Goal: Information Seeking & Learning: Learn about a topic

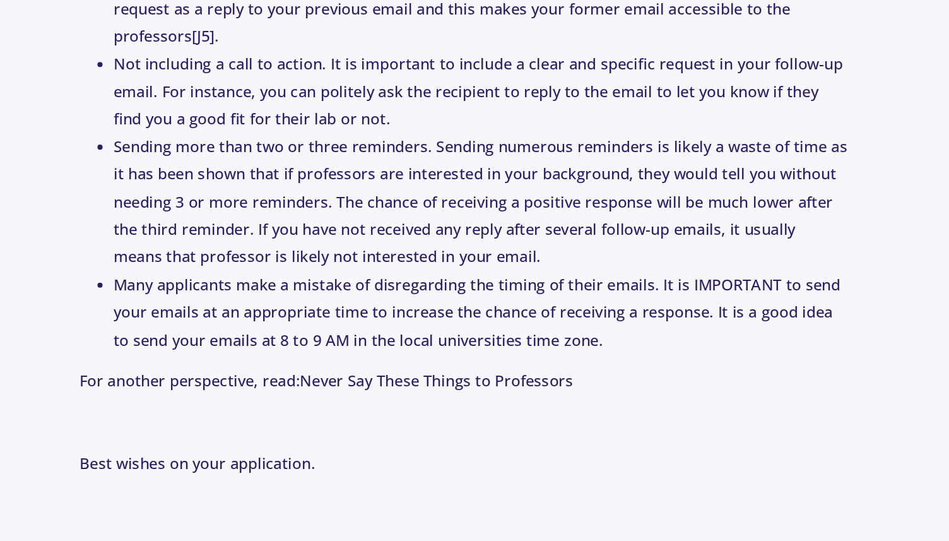
scroll to position [2978, 0]
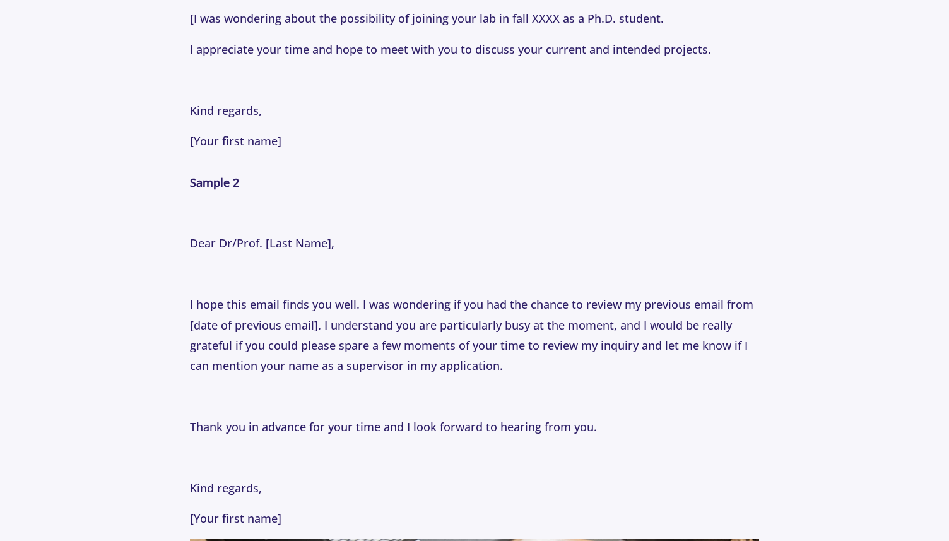
scroll to position [1633, 0]
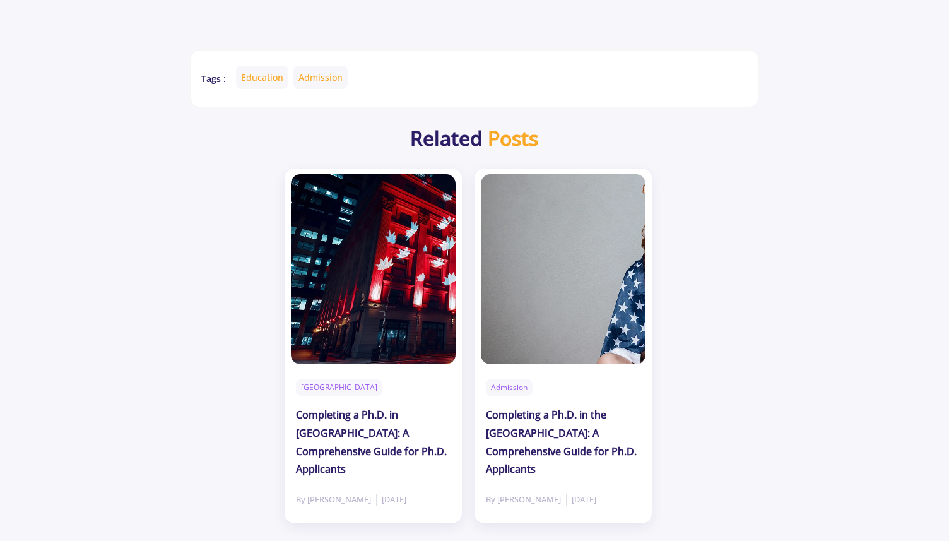
scroll to position [3369, 0]
